Goal: Task Accomplishment & Management: Manage account settings

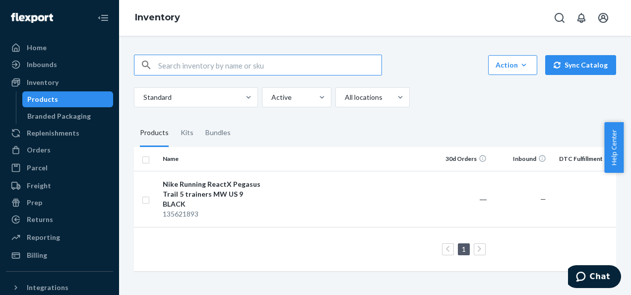
click at [49, 97] on div "Products" at bounding box center [42, 99] width 31 height 10
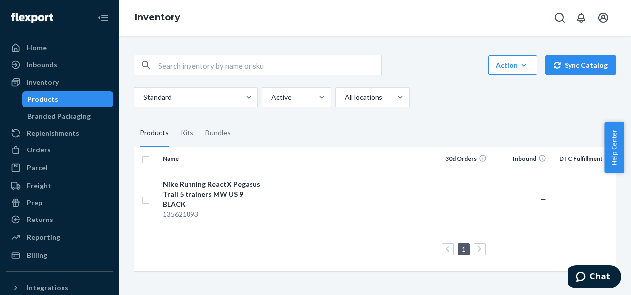
click at [171, 59] on input "text" at bounding box center [269, 65] width 223 height 20
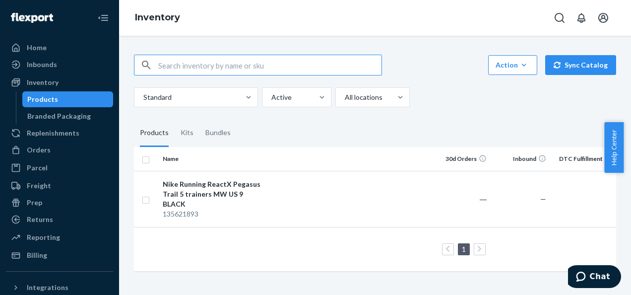
paste input "119244181"
type input "119244181"
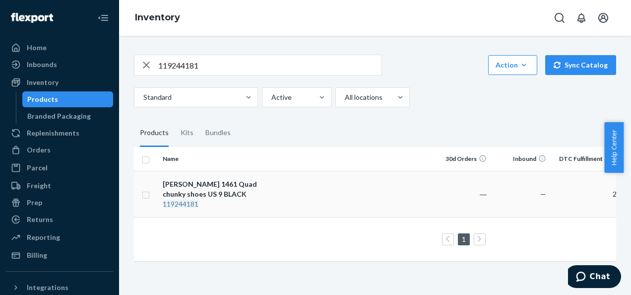
click at [174, 187] on div "[PERSON_NAME] 1461 Quad chunky shoes US 9 BLACK" at bounding box center [215, 189] width 104 height 20
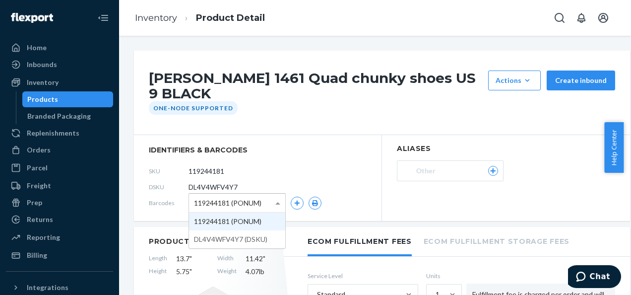
click at [281, 201] on span at bounding box center [279, 203] width 12 height 18
click at [283, 158] on section "identifiers & barcodes SKU 119244181 DSKU DL4V4WFV4Y7 Barcodes 119244181 (PONUM…" at bounding box center [258, 178] width 248 height 86
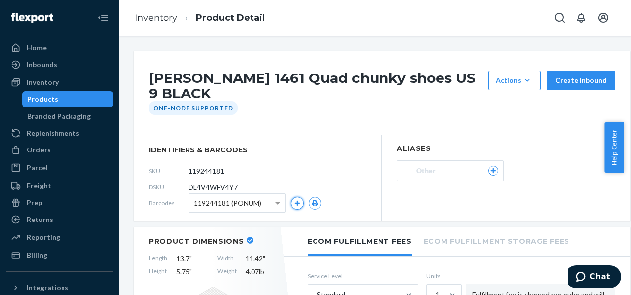
click at [297, 202] on icon "button" at bounding box center [297, 202] width 5 height 5
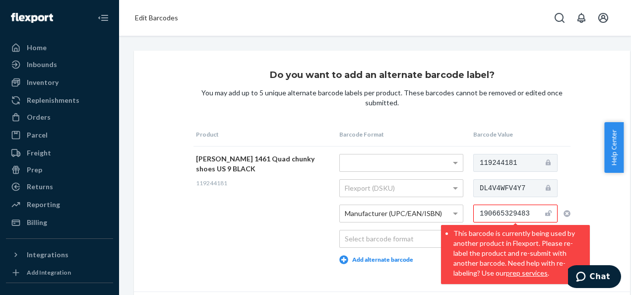
click at [570, 193] on div "DL4V4WFV4Y7" at bounding box center [522, 188] width 97 height 18
click at [580, 203] on div "Do you want to add an alternate barcode label? You may add up to 5 unique alter…" at bounding box center [382, 191] width 496 height 280
click at [314, 213] on td "[PERSON_NAME] 1461 Quad chunky shoes US 9 BLACK 119244181" at bounding box center [265, 209] width 143 height 126
click at [602, 228] on div "Do you want to add an alternate barcode label? You may add up to 5 unique alter…" at bounding box center [382, 191] width 496 height 280
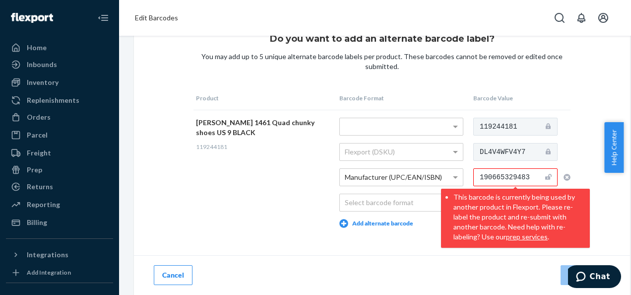
click at [254, 203] on td "[PERSON_NAME] 1461 Quad chunky shoes US 9 BLACK 119244181" at bounding box center [265, 173] width 143 height 126
click at [292, 201] on td "[PERSON_NAME] 1461 Quad chunky shoes US 9 BLACK 119244181" at bounding box center [265, 173] width 143 height 126
click at [584, 190] on li "This barcode is currently being used by another product in Flexport. Please re-…" at bounding box center [520, 216] width 132 height 52
click at [586, 171] on div "Do you want to add an alternate barcode label? You may add up to 5 unique alter…" at bounding box center [382, 154] width 496 height 280
drag, startPoint x: 308, startPoint y: 205, endPoint x: 409, endPoint y: 192, distance: 102.1
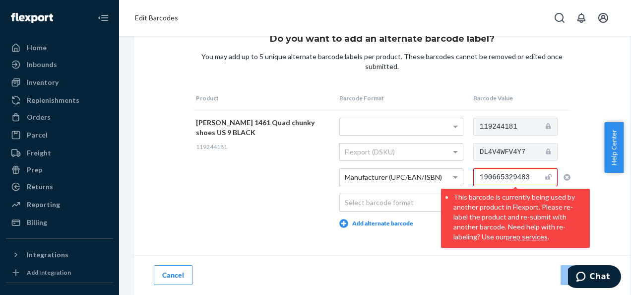
click at [308, 205] on td "[PERSON_NAME] 1461 Quad chunky shoes US 9 BLACK 119244181" at bounding box center [265, 173] width 143 height 126
click at [410, 194] on div "Select barcode format" at bounding box center [401, 202] width 123 height 17
click at [396, 198] on span "Manufacturer (UPC/EAN/ISBN)" at bounding box center [393, 202] width 97 height 8
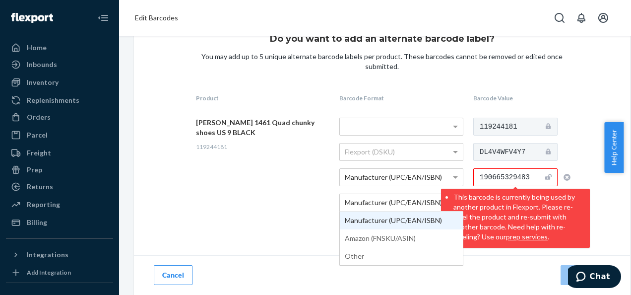
click at [296, 168] on td "[PERSON_NAME] 1461 Quad chunky shoes US 9 BLACK 119244181" at bounding box center [265, 173] width 143 height 126
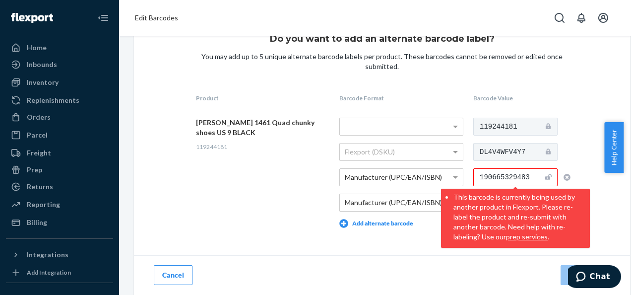
click at [343, 194] on div "Manufacturer (UPC/EAN/ISBN)" at bounding box center [401, 202] width 123 height 17
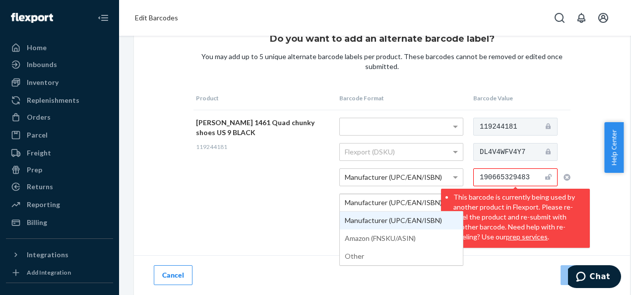
drag, startPoint x: 345, startPoint y: 194, endPoint x: 486, endPoint y: 205, distance: 141.5
click at [486, 205] on tr "[PERSON_NAME] 1461 Quad chunky shoes US 9 BLACK 119244181 Flexport (DSKU) Manuf…" at bounding box center [382, 173] width 377 height 126
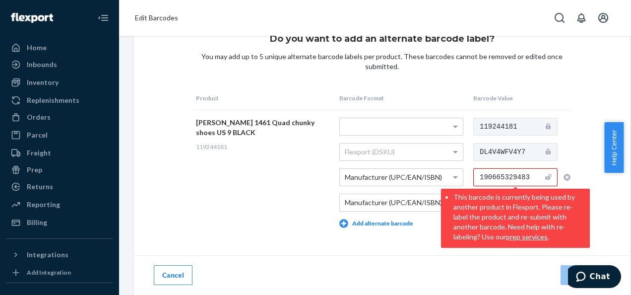
drag, startPoint x: 241, startPoint y: 167, endPoint x: 308, endPoint y: 186, distance: 69.3
click at [242, 167] on td "[PERSON_NAME] 1461 Quad chunky shoes US 9 BLACK 119244181" at bounding box center [265, 173] width 143 height 126
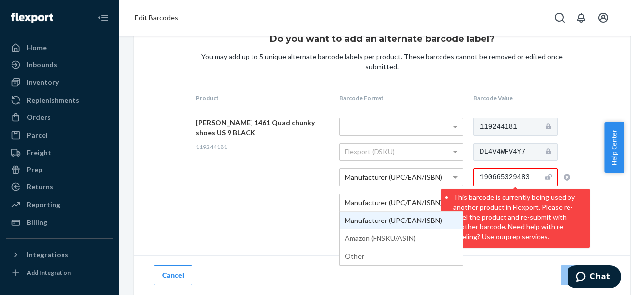
click at [434, 198] on span "Manufacturer (UPC/EAN/ISBN)" at bounding box center [393, 202] width 97 height 8
drag, startPoint x: 437, startPoint y: 196, endPoint x: 262, endPoint y: 188, distance: 175.4
click at [271, 192] on tr "[PERSON_NAME] 1461 Quad chunky shoes US 9 BLACK 119244181 Flexport (DSKU) Manuf…" at bounding box center [382, 173] width 377 height 126
click at [255, 185] on td "[PERSON_NAME] 1461 Quad chunky shoes US 9 BLACK 119244181" at bounding box center [265, 173] width 143 height 126
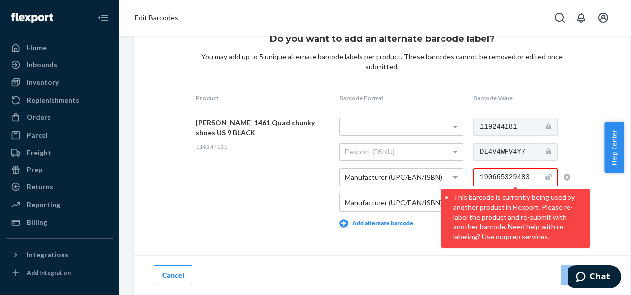
click at [293, 184] on td "[PERSON_NAME] 1461 Quad chunky shoes US 9 BLACK 119244181" at bounding box center [265, 173] width 143 height 126
click at [530, 172] on input "190665329483" at bounding box center [516, 177] width 84 height 18
click at [582, 89] on div "Do you want to add an alternate barcode label? You may add up to 5 unique alter…" at bounding box center [382, 154] width 496 height 280
click at [257, 177] on td "[PERSON_NAME] 1461 Quad chunky shoes US 9 BLACK 119244181" at bounding box center [265, 173] width 143 height 126
drag, startPoint x: 215, startPoint y: 146, endPoint x: 200, endPoint y: 122, distance: 28.4
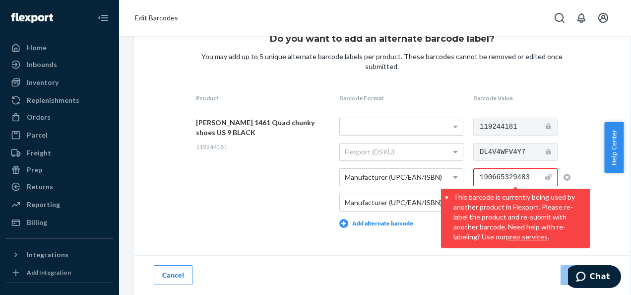
click at [215, 146] on td "[PERSON_NAME] 1461 Quad chunky shoes US 9 BLACK 119244181" at bounding box center [265, 173] width 143 height 126
click at [48, 44] on div "Home" at bounding box center [59, 48] width 105 height 14
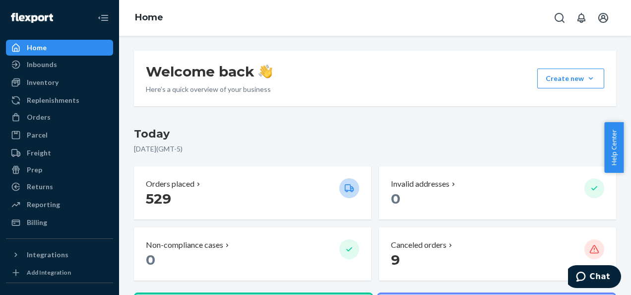
click at [411, 141] on h3 "Today" at bounding box center [375, 134] width 482 height 16
